Goal: Find contact information: Find contact information

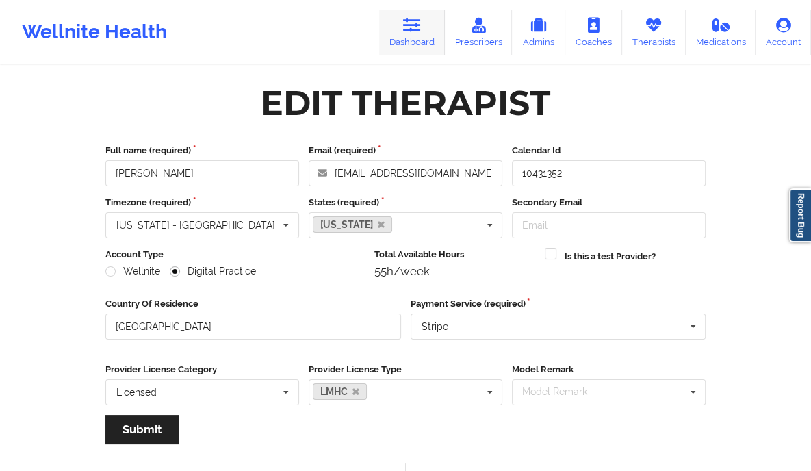
click at [411, 36] on link "Dashboard" at bounding box center [412, 32] width 66 height 45
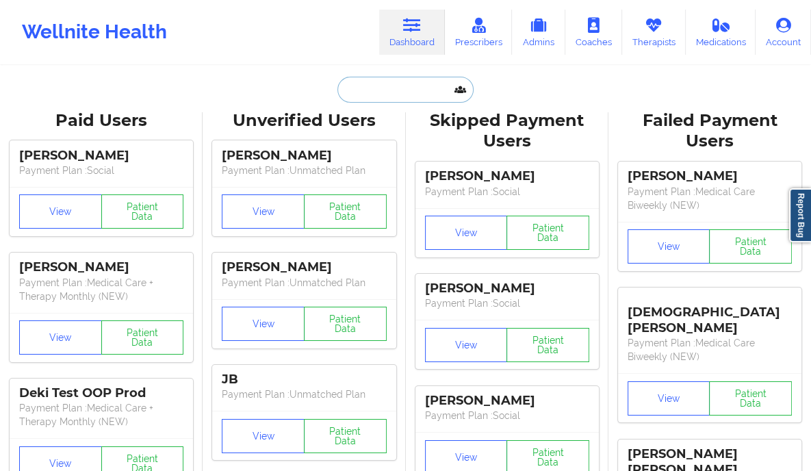
click at [384, 87] on input "text" at bounding box center [404, 90] width 135 height 26
paste input "[EMAIL_ADDRESS][DOMAIN_NAME]"
type input "[EMAIL_ADDRESS][DOMAIN_NAME]"
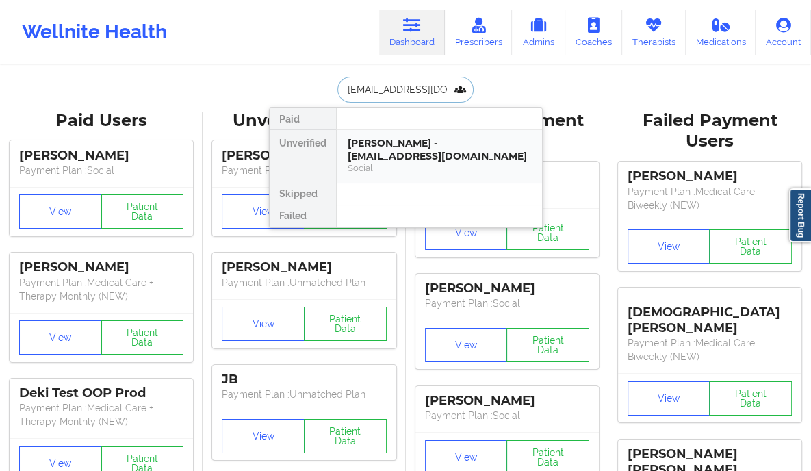
click at [458, 159] on div "[PERSON_NAME] - [EMAIL_ADDRESS][DOMAIN_NAME]" at bounding box center [439, 149] width 183 height 25
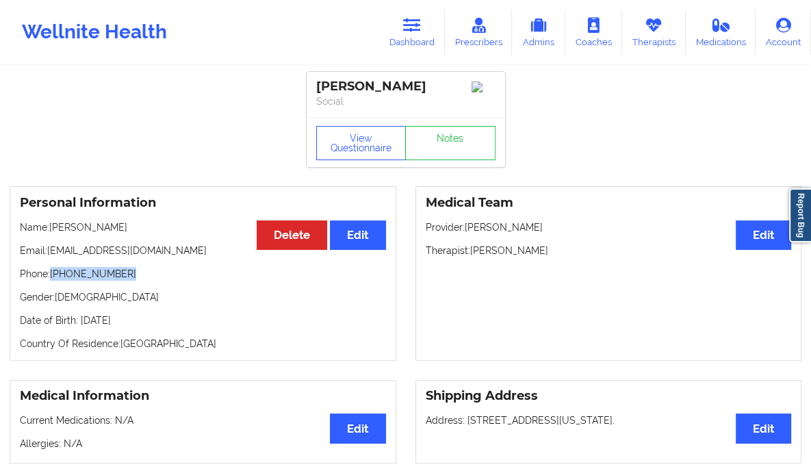
drag, startPoint x: 129, startPoint y: 276, endPoint x: 54, endPoint y: 278, distance: 74.6
click at [54, 278] on p "Phone: [PHONE_NUMBER]" at bounding box center [203, 274] width 366 height 14
copy p "[PHONE_NUMBER]"
